Goal: Transaction & Acquisition: Book appointment/travel/reservation

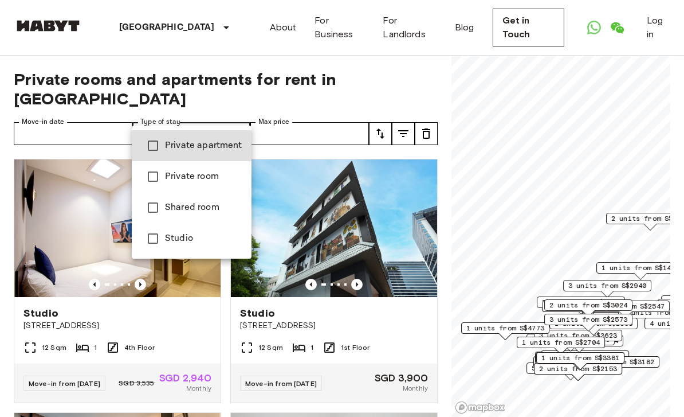
click at [211, 176] on span "Private room" at bounding box center [203, 177] width 77 height 14
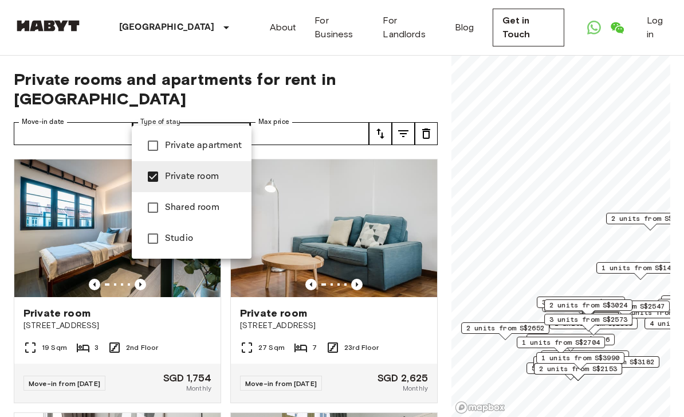
type input "**********"
click at [356, 65] on div at bounding box center [342, 208] width 684 height 417
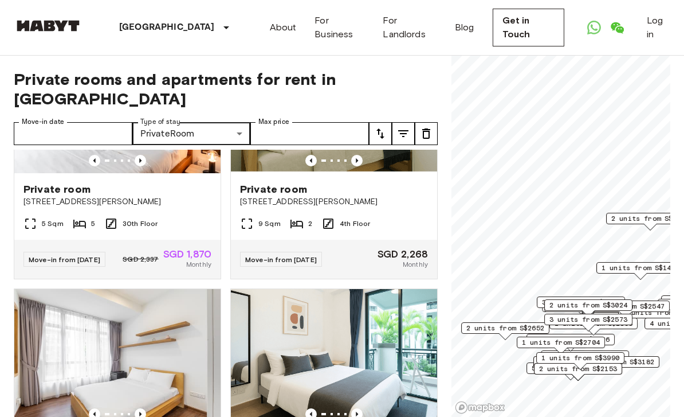
scroll to position [484, 0]
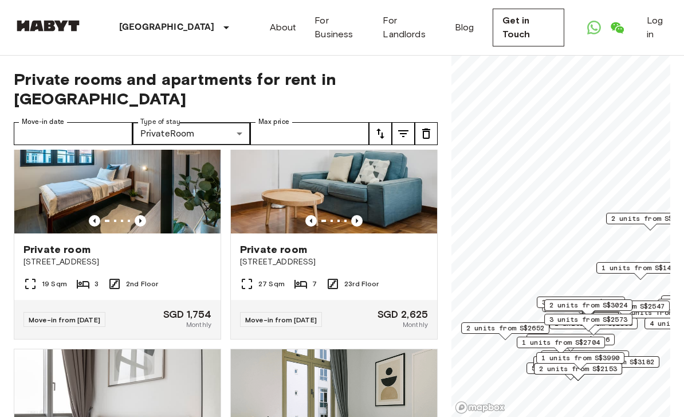
click at [378, 127] on icon "tune" at bounding box center [381, 134] width 14 height 14
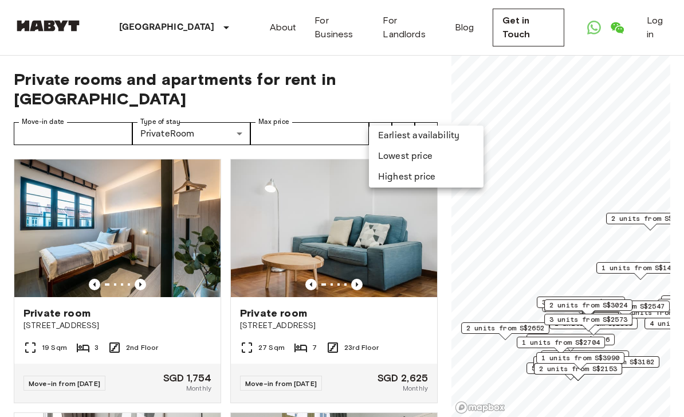
scroll to position [0, 0]
click at [423, 156] on li "Lowest price" at bounding box center [426, 156] width 115 height 21
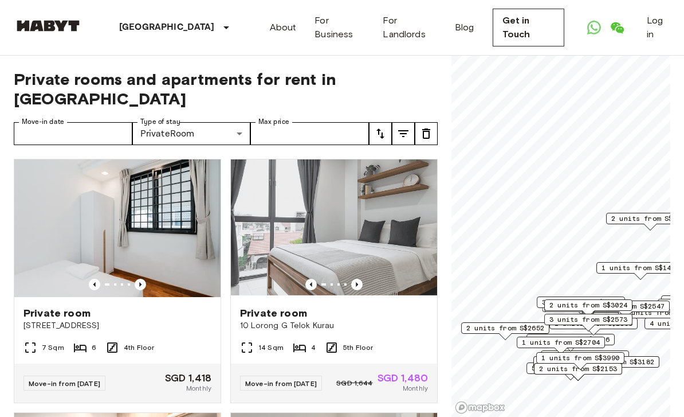
click at [142, 278] on icon "Previous image" at bounding box center [140, 283] width 11 height 11
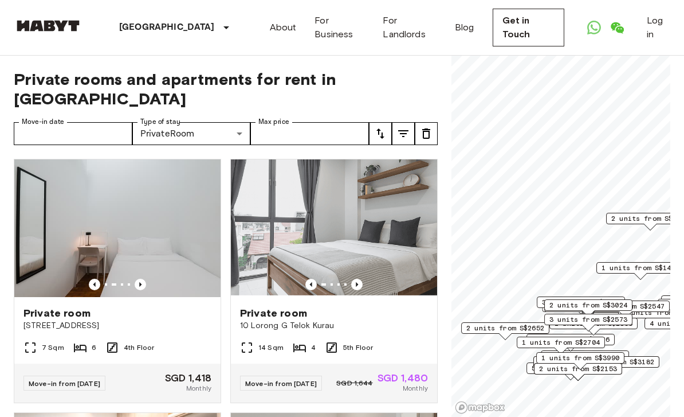
click at [160, 258] on img at bounding box center [117, 228] width 206 height 138
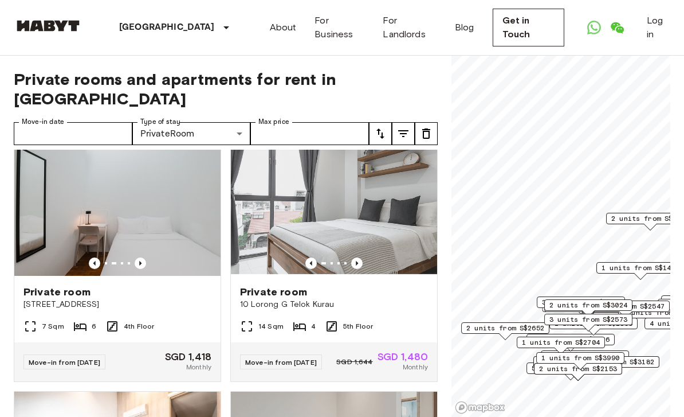
scroll to position [22, 0]
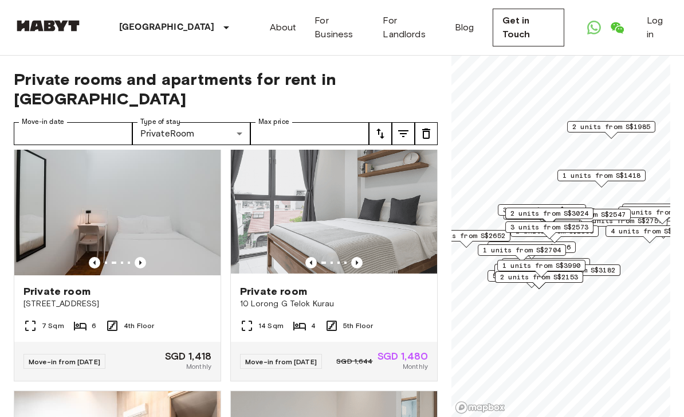
click at [383, 298] on span "10 Lorong G Telok Kurau" at bounding box center [334, 303] width 188 height 11
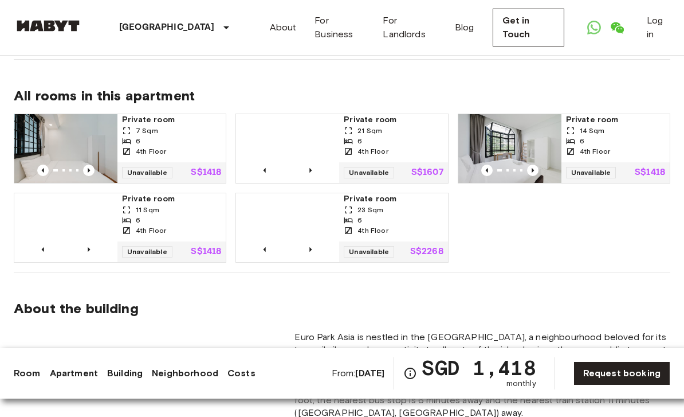
scroll to position [895, 0]
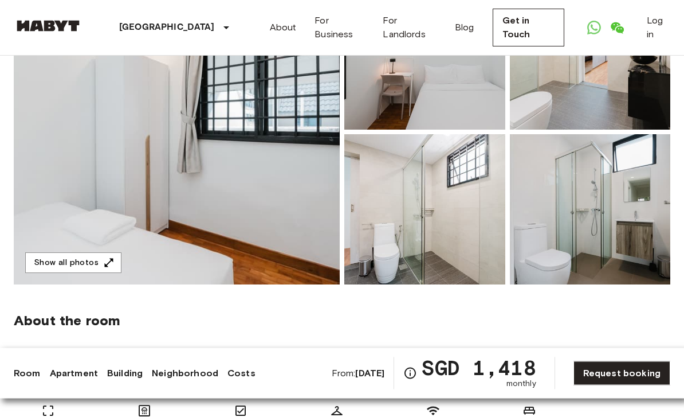
click at [276, 163] on img at bounding box center [177, 132] width 326 height 305
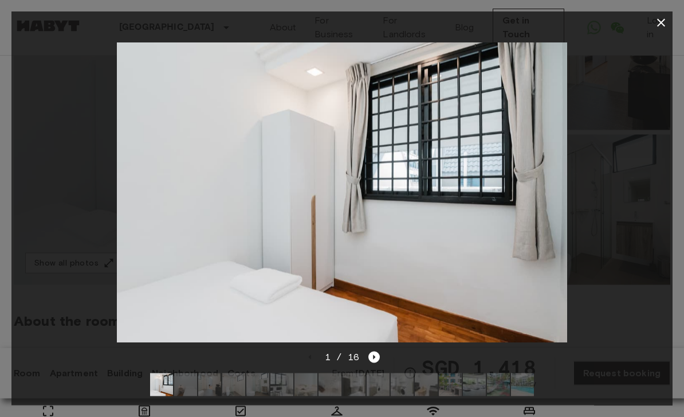
scroll to position [168, 0]
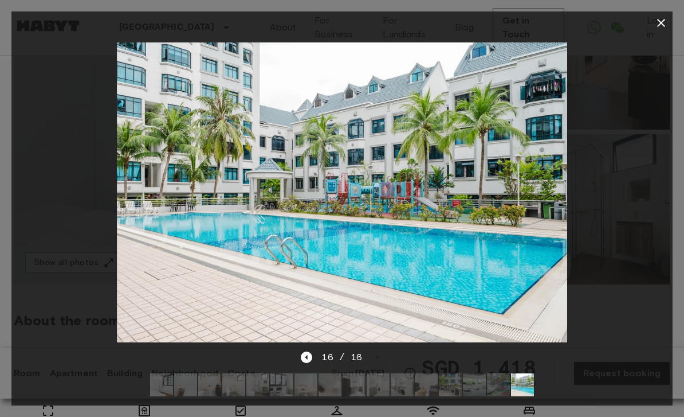
click at [633, 64] on div at bounding box center [341, 192] width 661 height 316
click at [651, 29] on button "button" at bounding box center [661, 22] width 23 height 23
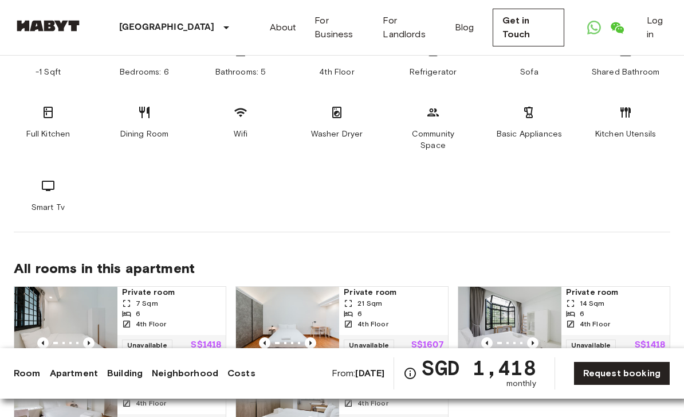
scroll to position [712, 0]
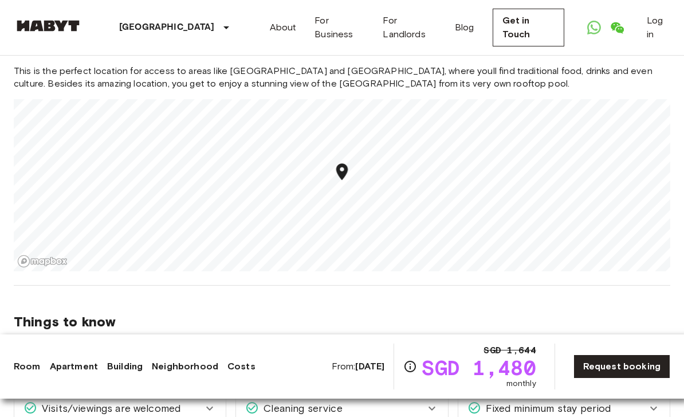
scroll to position [1315, 0]
